Goal: Navigation & Orientation: Find specific page/section

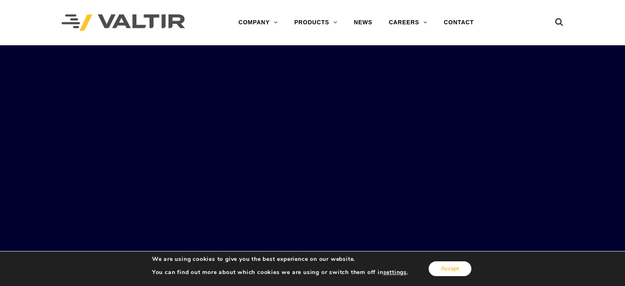
click at [445, 268] on button "Accept" at bounding box center [450, 268] width 43 height 15
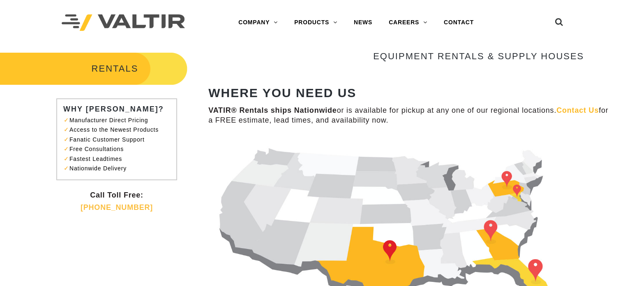
click at [588, 187] on div at bounding box center [416, 233] width 417 height 192
